Goal: Task Accomplishment & Management: Use online tool/utility

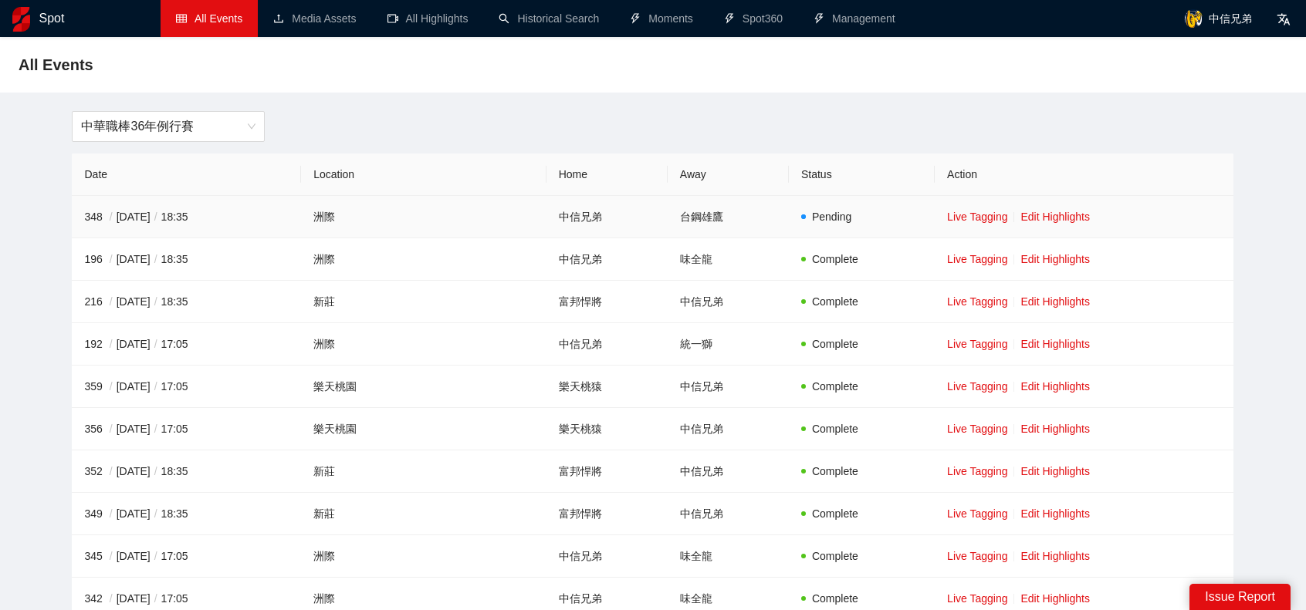
click at [1026, 224] on td "Live Tagging Edit Highlights" at bounding box center [1083, 217] width 299 height 42
click at [1026, 218] on link "Edit Highlights" at bounding box center [1054, 217] width 69 height 12
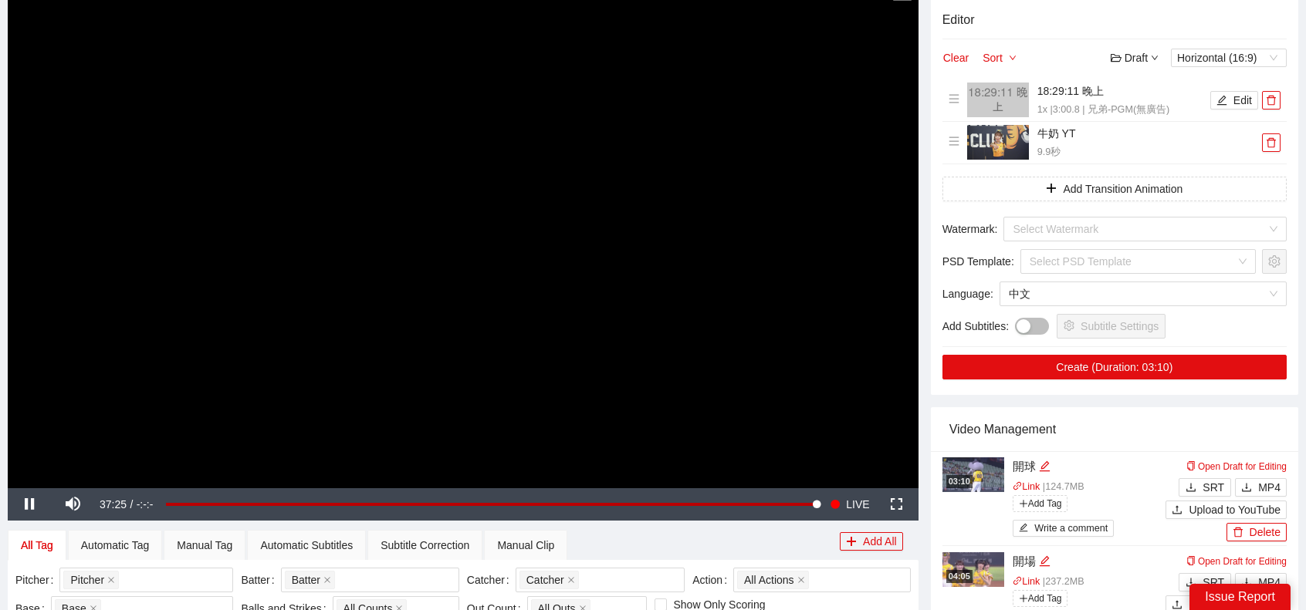
scroll to position [309, 0]
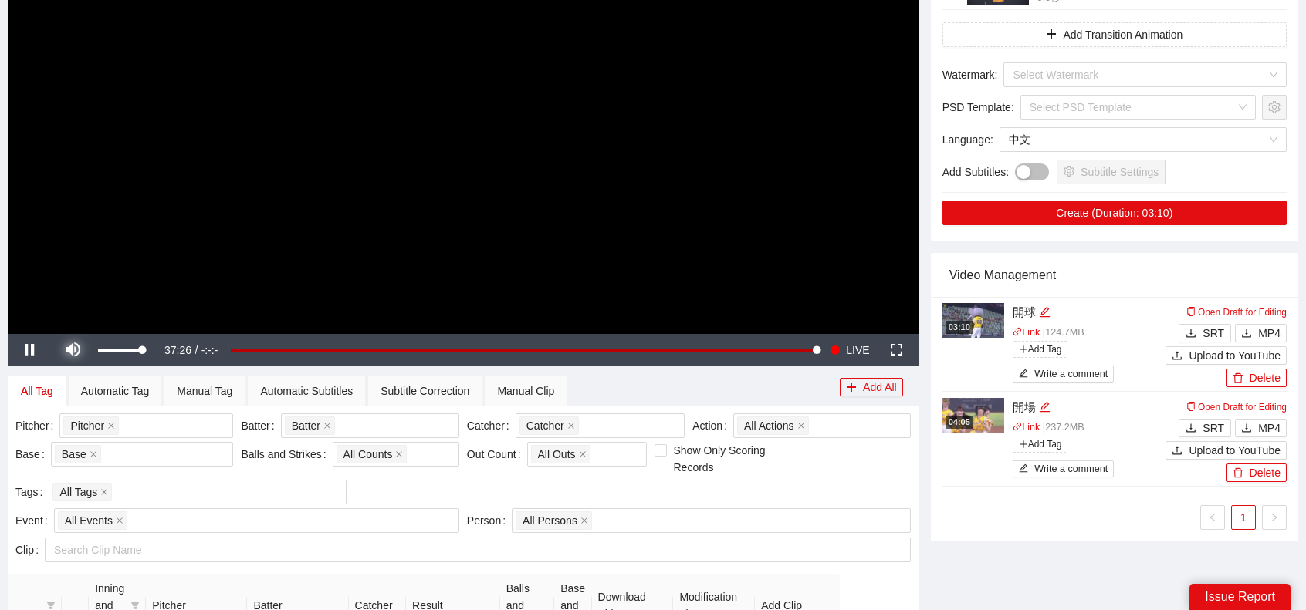
click at [81, 350] on span "Video Player" at bounding box center [72, 350] width 43 height 0
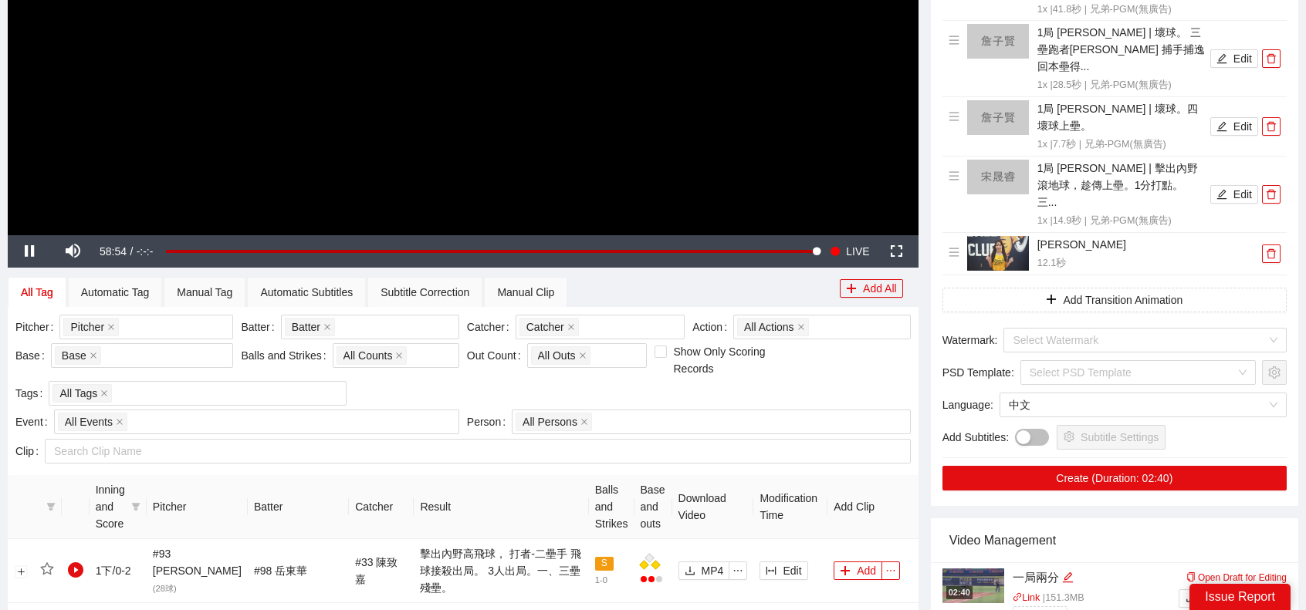
scroll to position [463, 0]
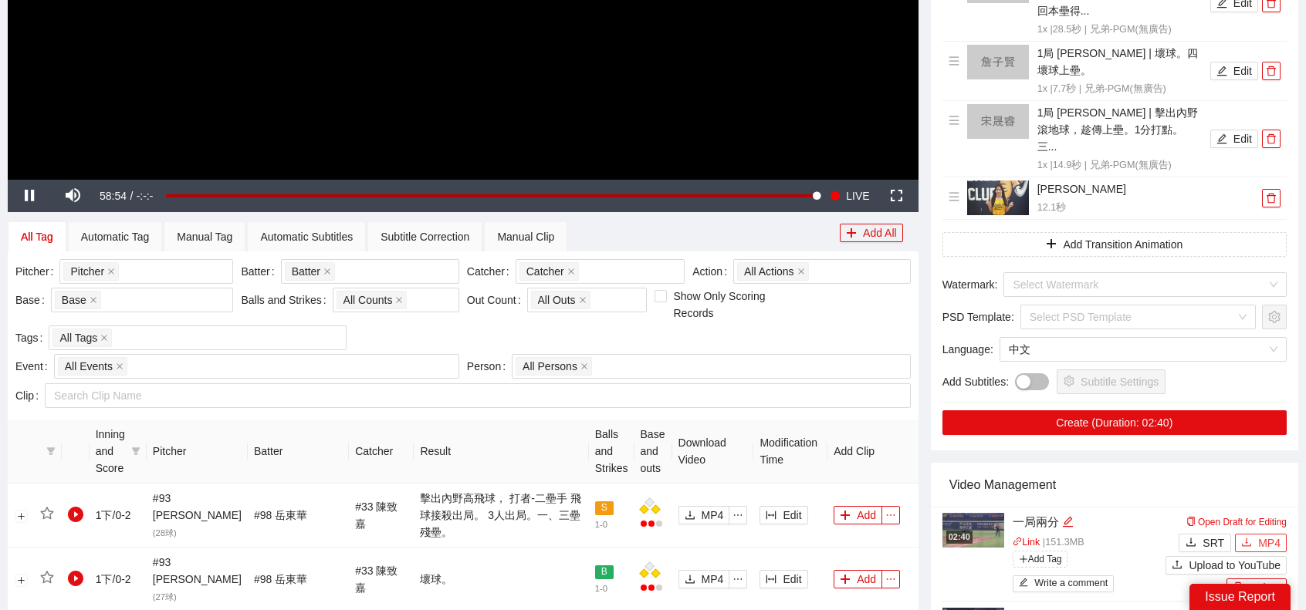
click at [1269, 535] on span "MP4" at bounding box center [1269, 543] width 22 height 17
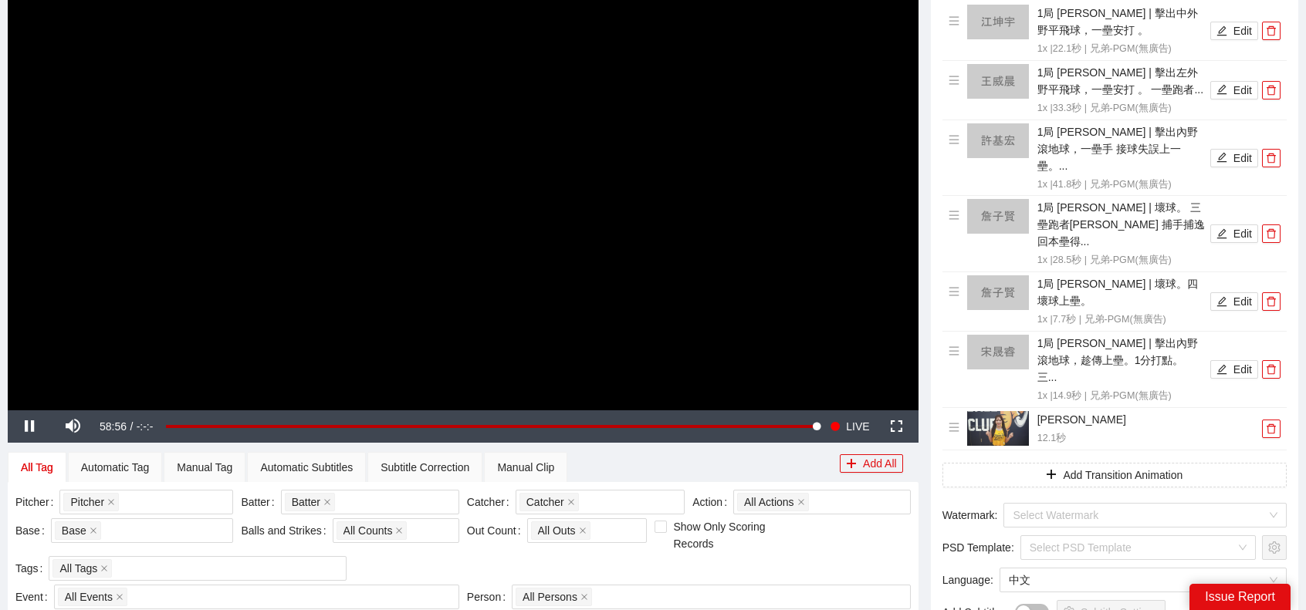
scroll to position [231, 0]
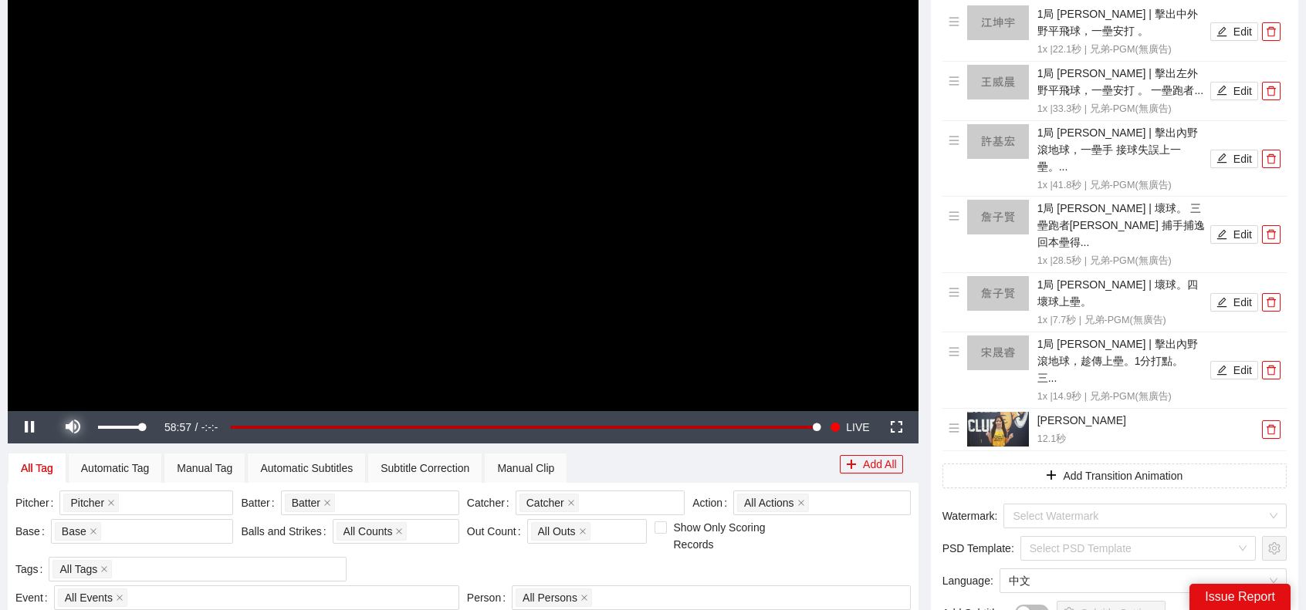
drag, startPoint x: 69, startPoint y: 422, endPoint x: 144, endPoint y: 145, distance: 286.9
click at [70, 427] on span "Video Player" at bounding box center [72, 427] width 43 height 0
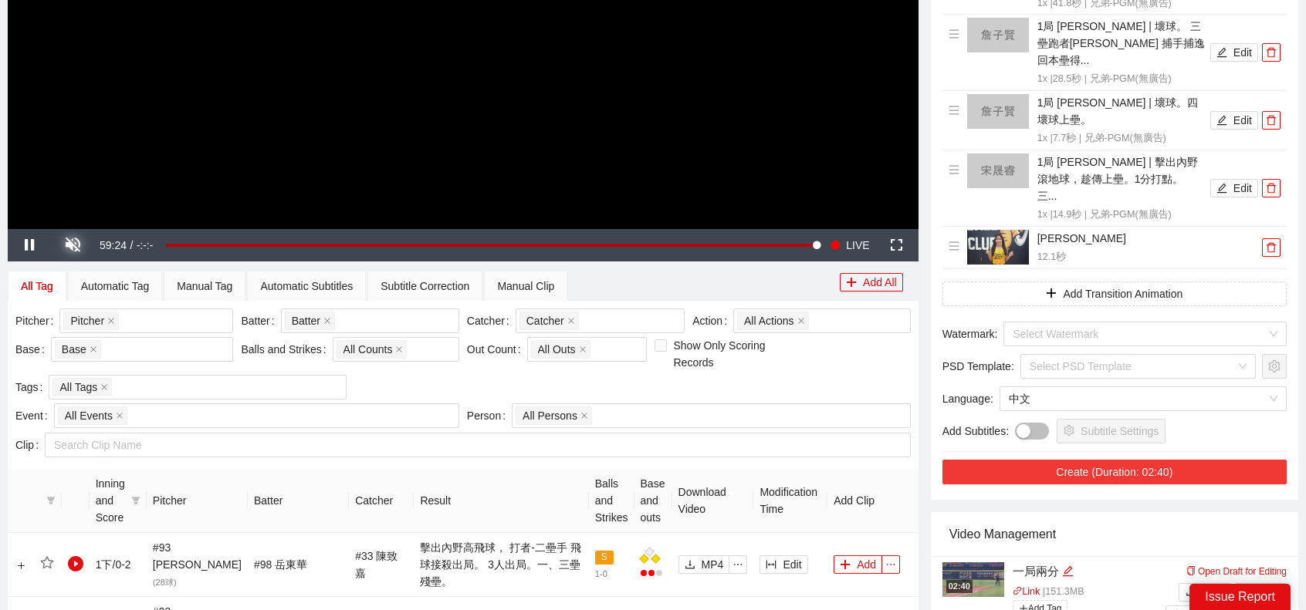
scroll to position [463, 0]
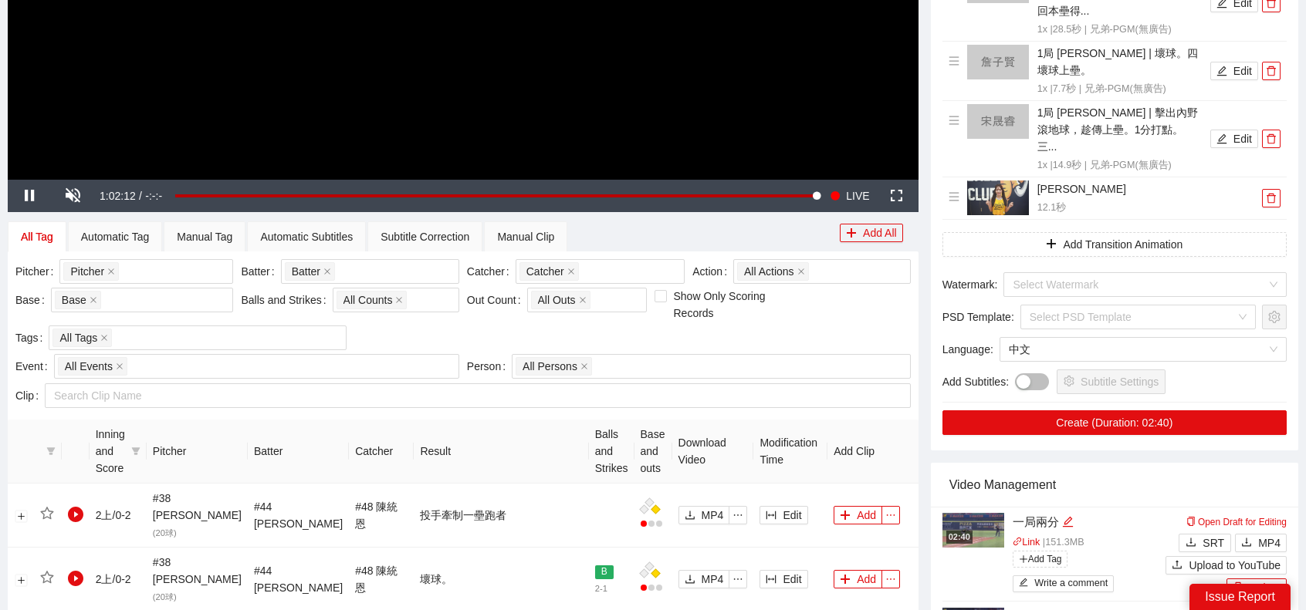
click at [981, 513] on img at bounding box center [973, 530] width 62 height 35
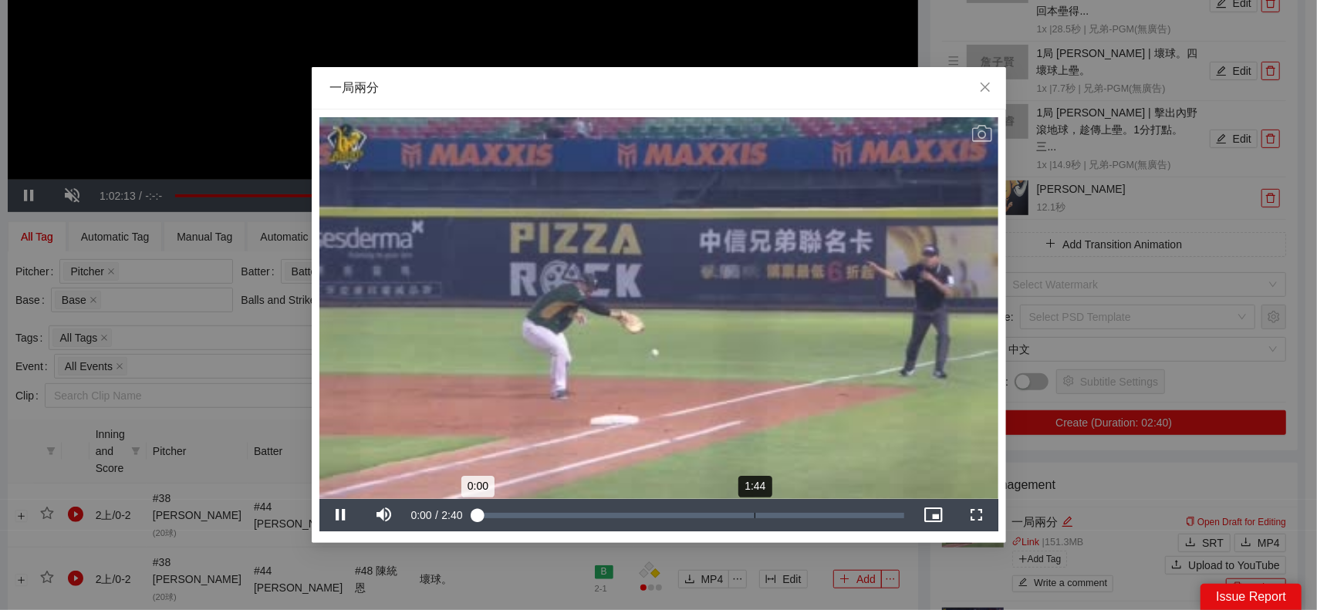
click at [754, 514] on div "Loaded : 0% 1:44 0:00" at bounding box center [690, 515] width 428 height 5
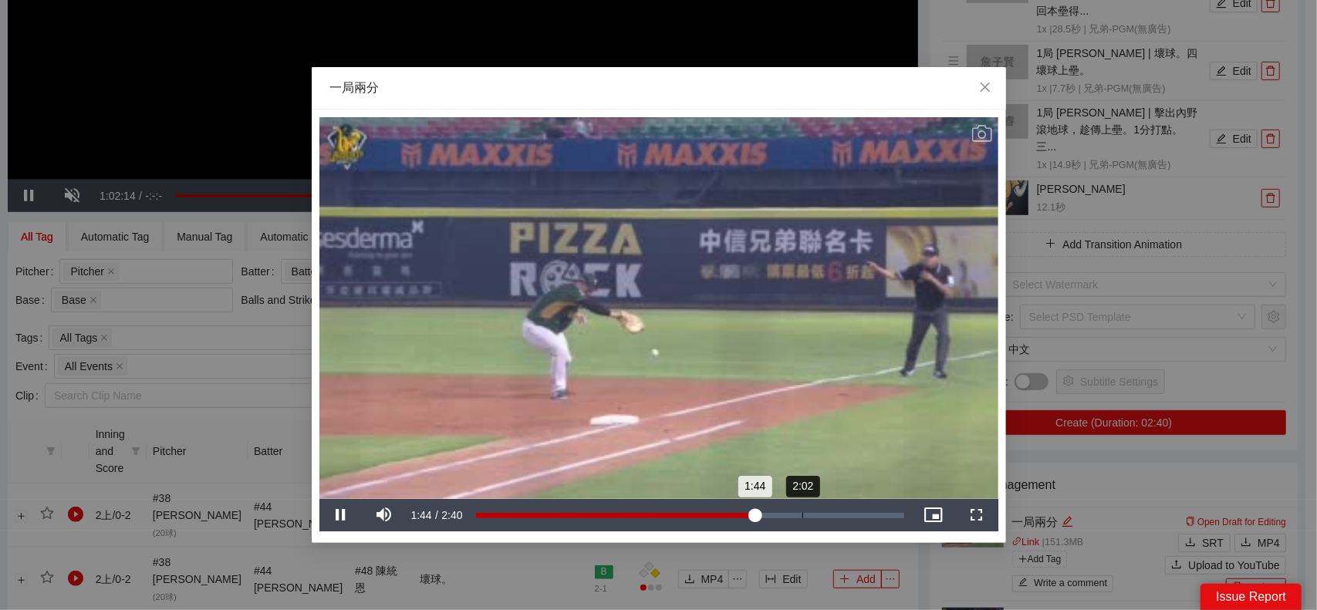
click at [803, 512] on div "Loaded : 0% 2:02 1:44" at bounding box center [690, 515] width 444 height 32
click at [781, 510] on div "Loaded : 0% 1:55 2:03" at bounding box center [690, 515] width 444 height 32
click at [812, 512] on div "Loaded : 0% 2:06 1:55" at bounding box center [690, 515] width 444 height 32
click at [823, 513] on div "2:10" at bounding box center [823, 515] width 1 height 5
click at [832, 514] on div "Loaded : 89.49% 2:13 2:10" at bounding box center [690, 515] width 428 height 5
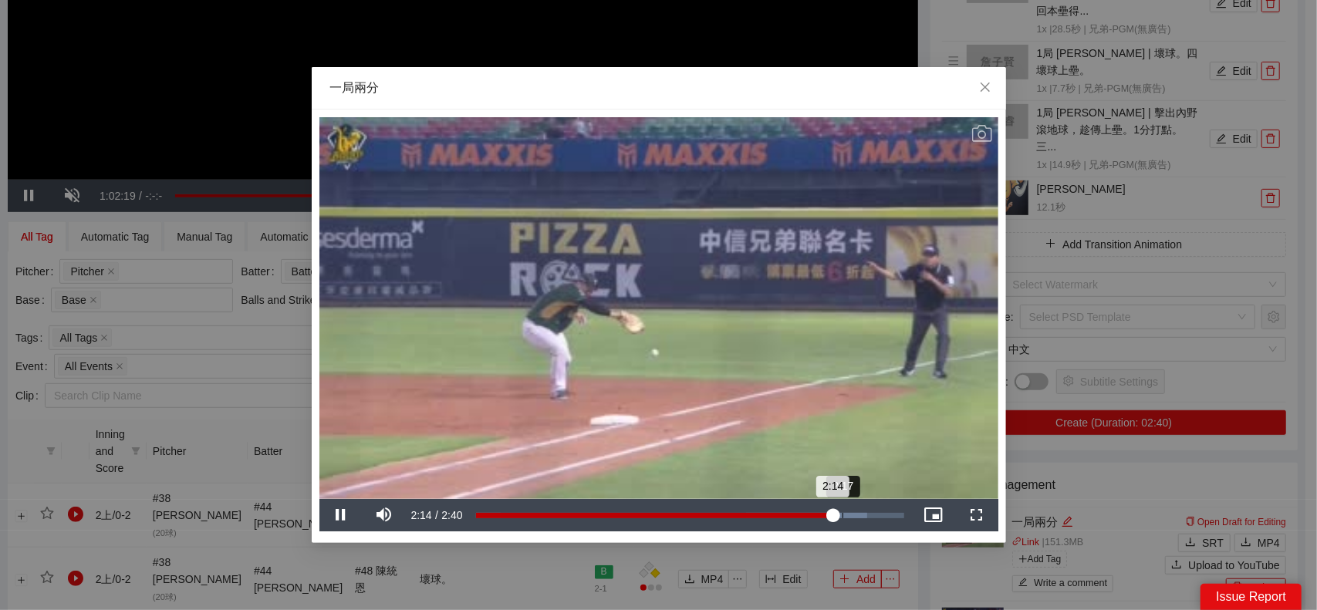
click at [843, 514] on div "Loaded : 91.51% 2:17 2:14" at bounding box center [690, 515] width 428 height 5
drag, startPoint x: 856, startPoint y: 513, endPoint x: 869, endPoint y: 512, distance: 12.4
click at [857, 513] on div "2:22" at bounding box center [856, 515] width 1 height 5
click at [869, 512] on div "Loaded : 100.00% 2:27 2:24" at bounding box center [690, 515] width 444 height 32
click at [883, 512] on div "Loaded : 100.00% 2:32 2:27" at bounding box center [690, 515] width 444 height 32
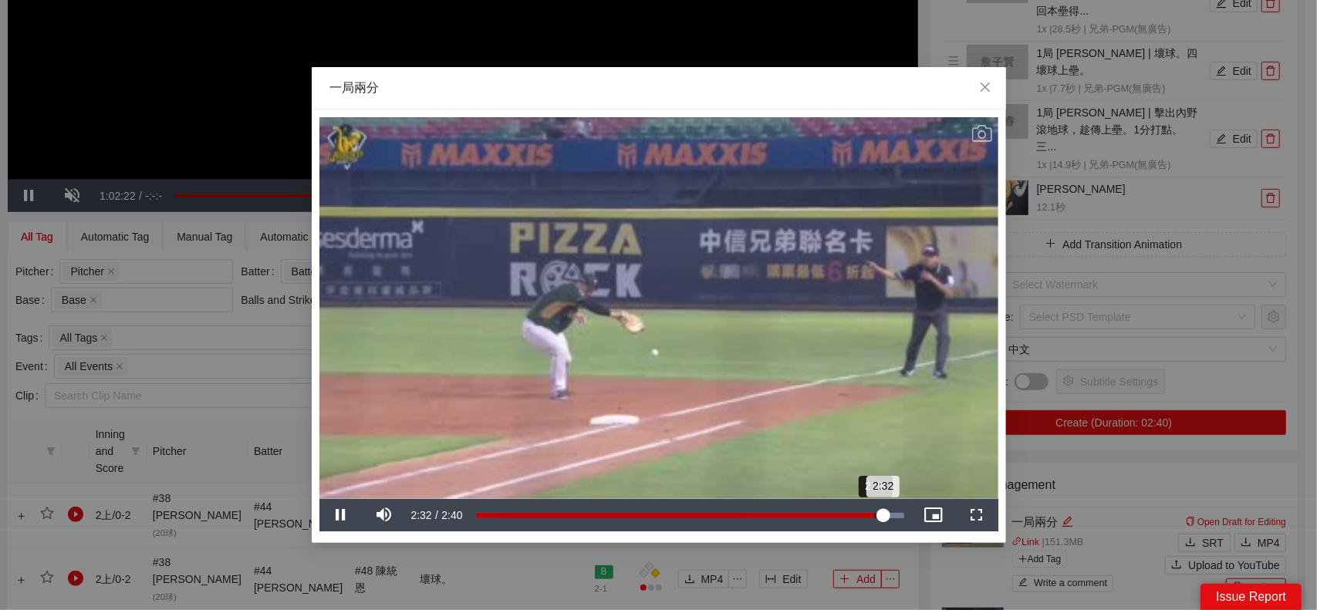
click at [873, 512] on div "Loaded : 100.00% 2:29 2:32" at bounding box center [690, 515] width 444 height 32
click at [853, 522] on div "Loaded : 100.00% 2:21 2:21" at bounding box center [690, 515] width 444 height 32
click at [983, 133] on icon "Video Player" at bounding box center [982, 133] width 20 height 20
click at [985, 135] on icon "Video Player" at bounding box center [982, 133] width 20 height 17
click at [1122, 268] on div "**********" at bounding box center [658, 305] width 1317 height 610
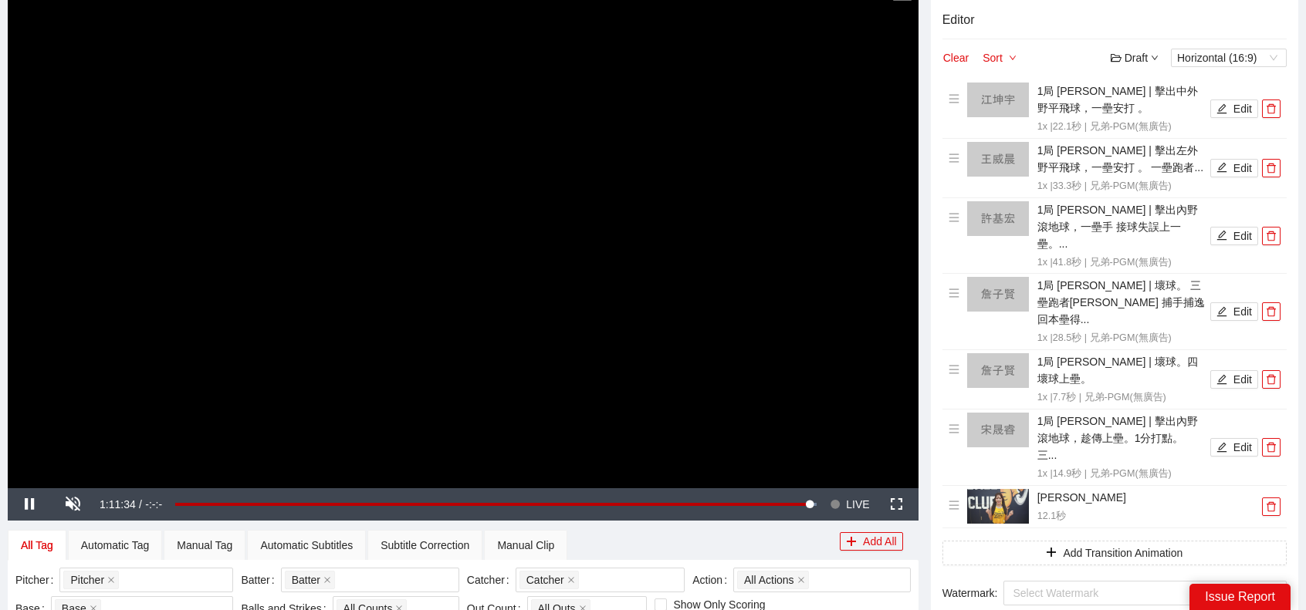
scroll to position [0, 0]
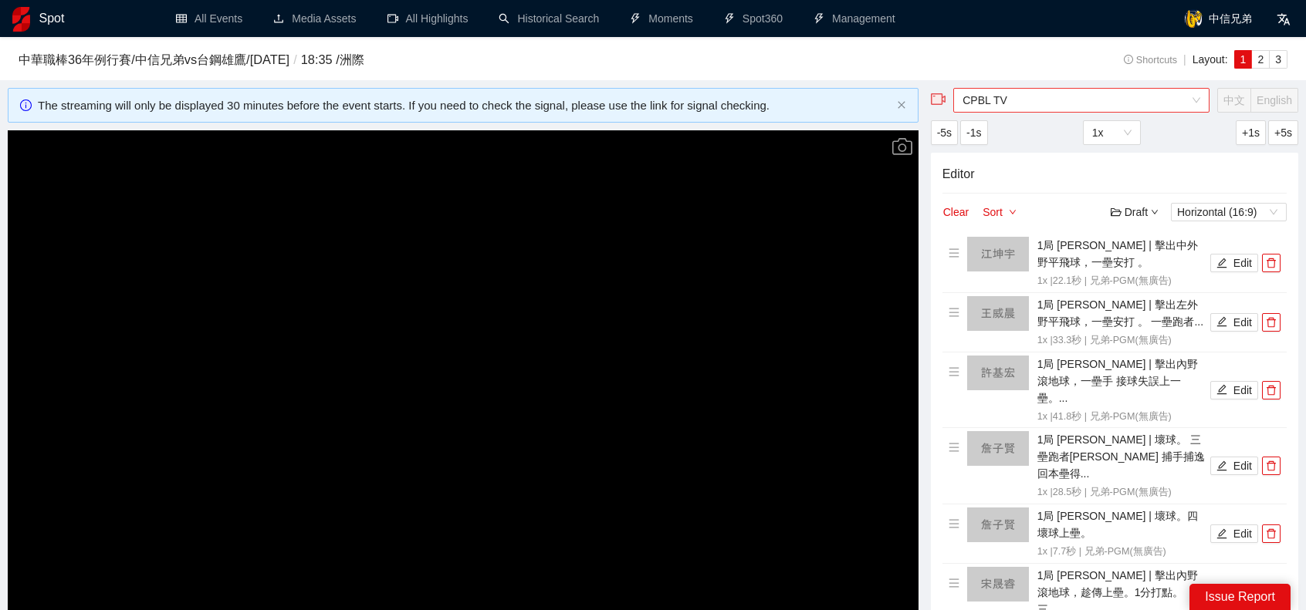
click at [1042, 92] on span "CPBL TV" at bounding box center [1081, 100] width 238 height 23
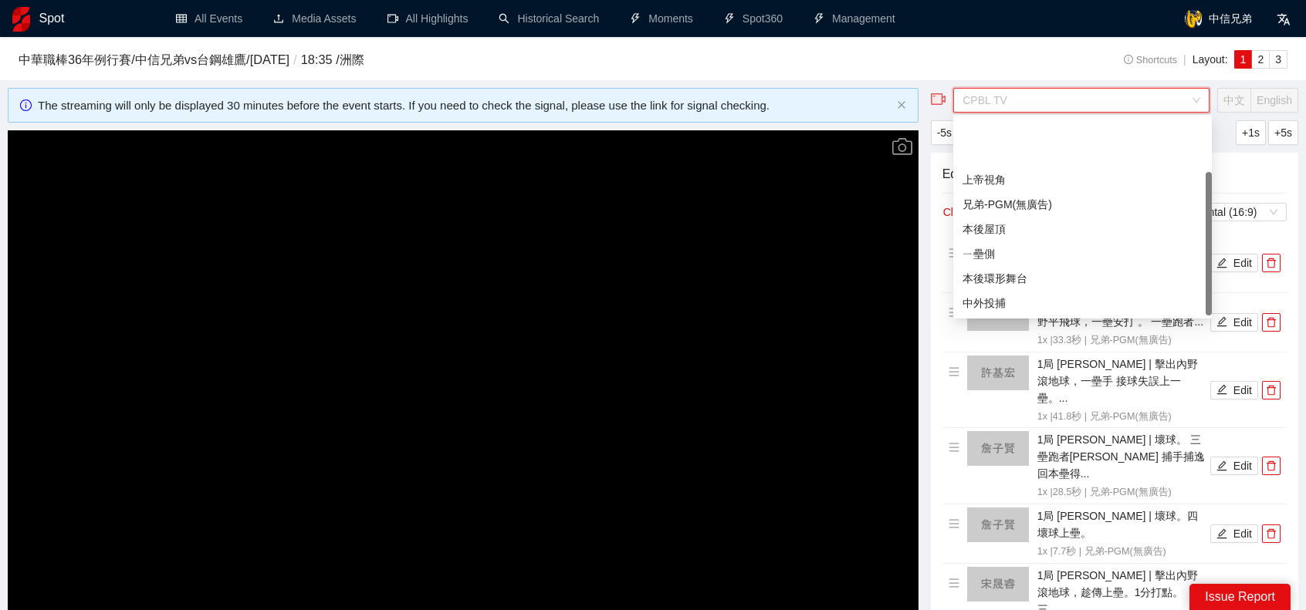
scroll to position [74, 0]
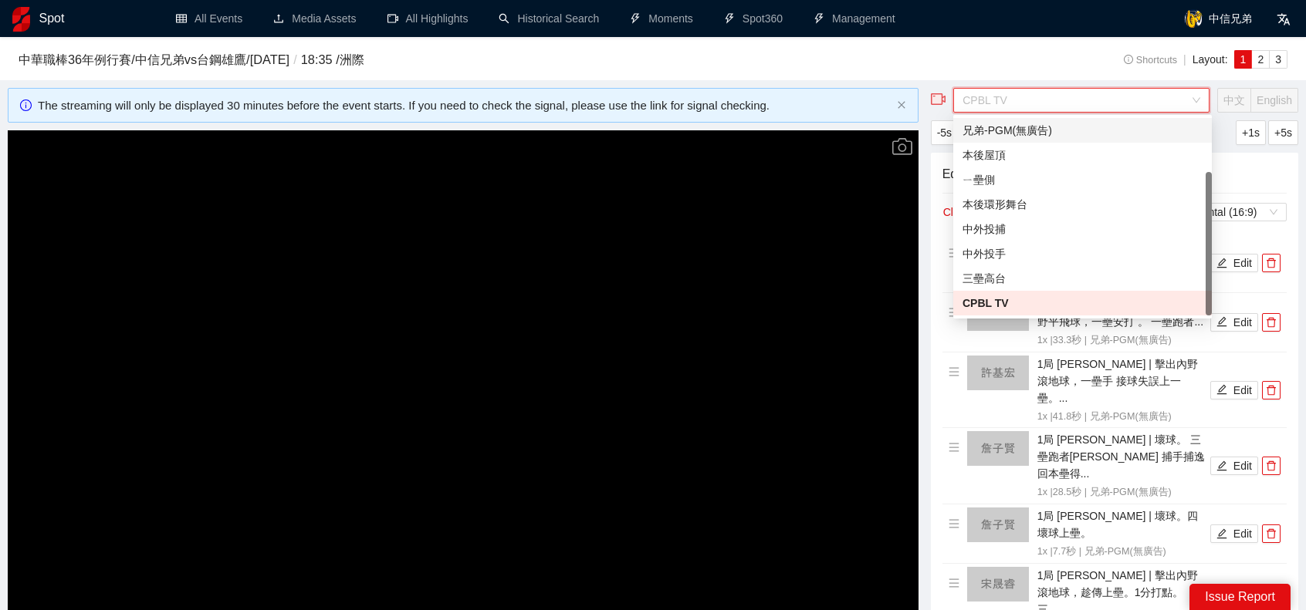
click at [1045, 134] on div "兄弟-PGM(無廣告)" at bounding box center [1082, 130] width 240 height 17
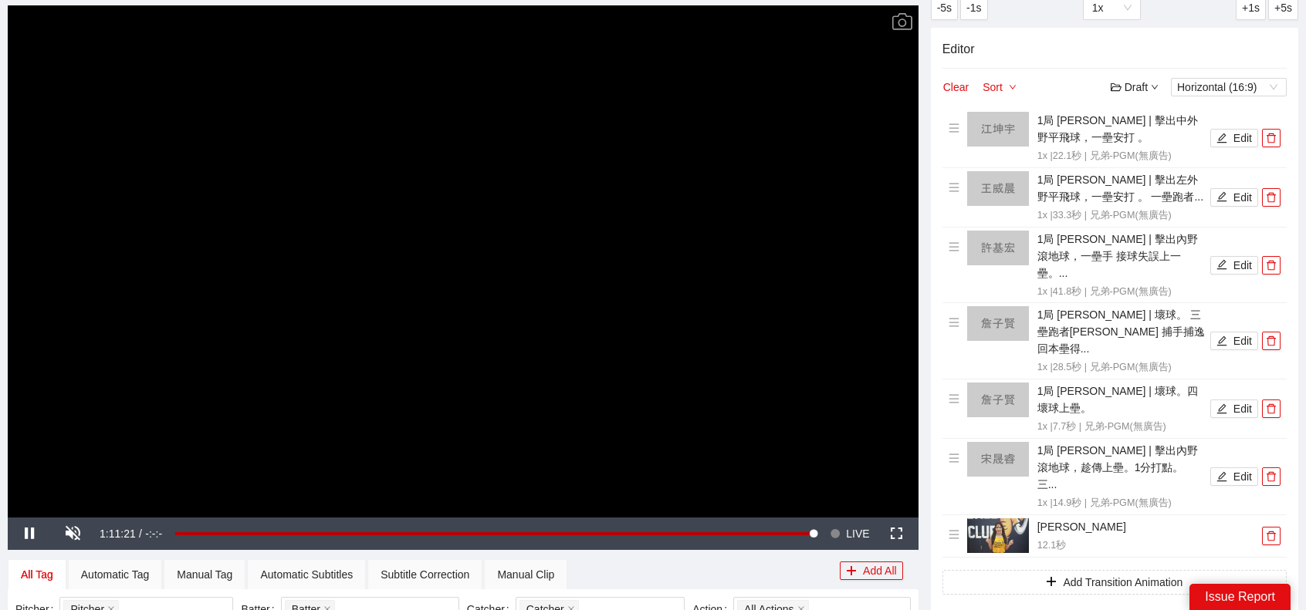
scroll to position [77, 0]
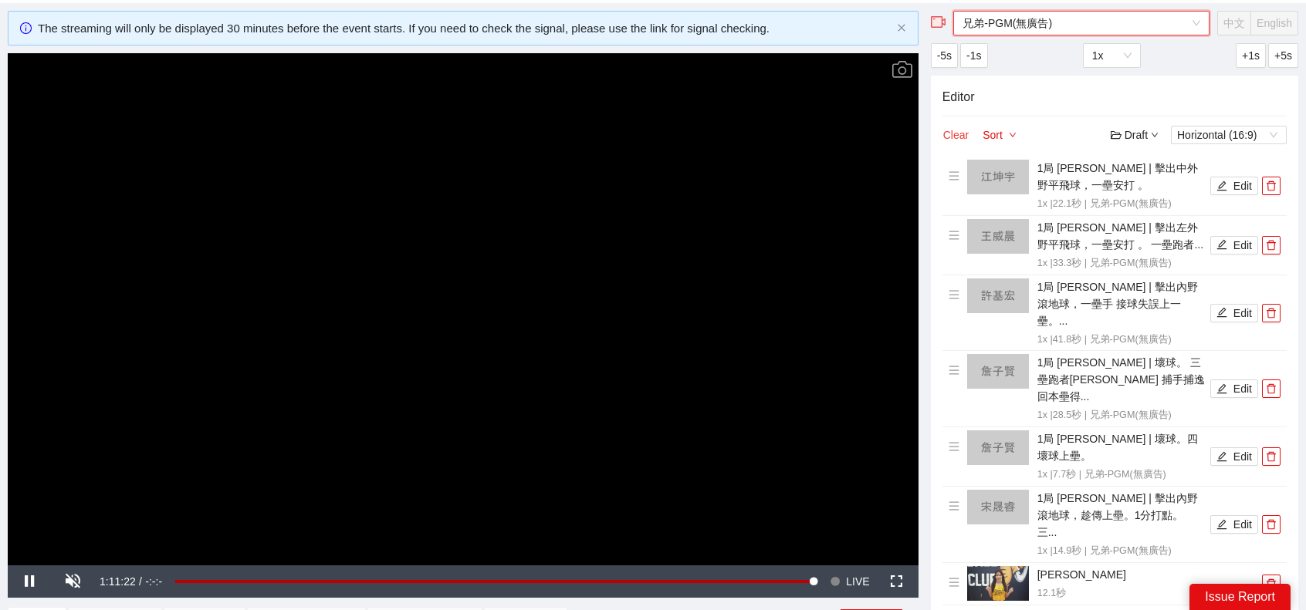
click at [953, 140] on button "Clear" at bounding box center [955, 135] width 27 height 19
